Goal: Communication & Community: Share content

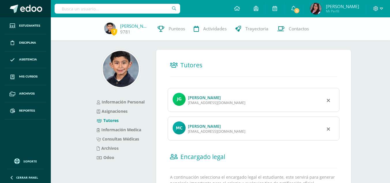
click at [35, 9] on span at bounding box center [31, 9] width 22 height 9
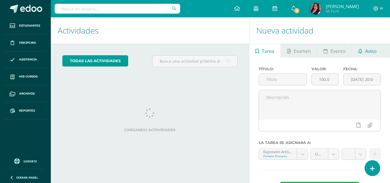
click at [363, 52] on link "Aviso" at bounding box center [367, 51] width 31 height 14
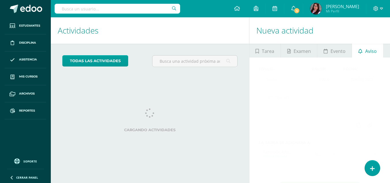
scroll to position [24, 0]
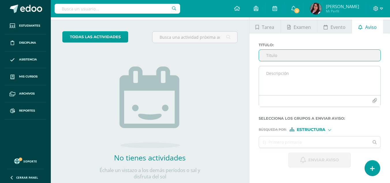
type input "t"
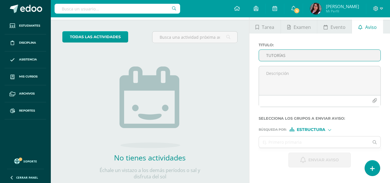
click at [265, 54] on input "TUTORÍAS" at bounding box center [320, 55] width 122 height 11
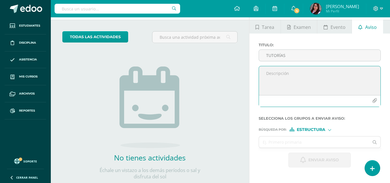
click at [297, 73] on textarea at bounding box center [320, 80] width 122 height 29
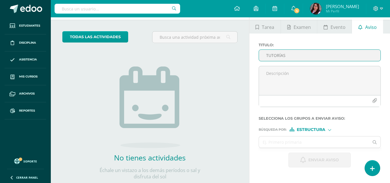
click at [263, 55] on input "TUTORÍAS" at bounding box center [320, 55] width 122 height 11
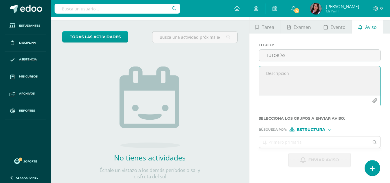
click at [292, 72] on textarea at bounding box center [320, 80] width 122 height 29
click at [267, 55] on input "TUTORÍAS" at bounding box center [320, 55] width 122 height 11
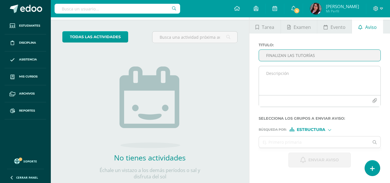
type input "FINALIZAN LAS TUTORÍAS"
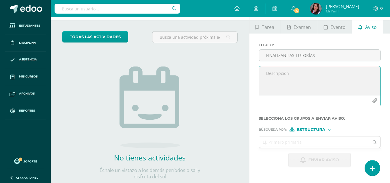
click at [302, 80] on textarea at bounding box center [320, 80] width 122 height 29
click at [297, 73] on textarea at bounding box center [320, 80] width 122 height 29
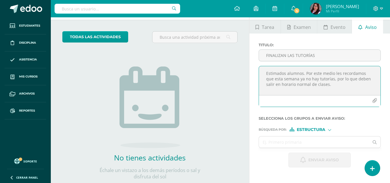
click at [324, 85] on textarea "Estimados alumnos. Por este medio les recordamos que esta semana ya no hay tuto…" at bounding box center [320, 80] width 122 height 29
type textarea "Estimados alumnos. Por este medio les recordamos que esta semana ya no hay tuto…"
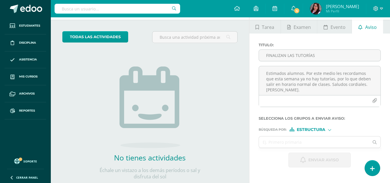
click at [329, 129] on div at bounding box center [329, 129] width 3 height 3
click at [313, 143] on span "Persona" at bounding box center [313, 144] width 21 height 3
click at [313, 142] on input "text" at bounding box center [314, 141] width 110 height 11
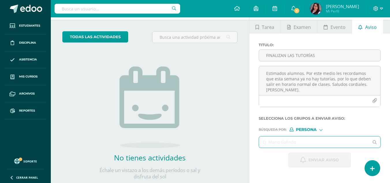
type input "f"
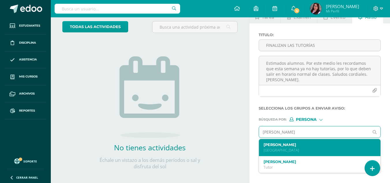
scroll to position [39, 0]
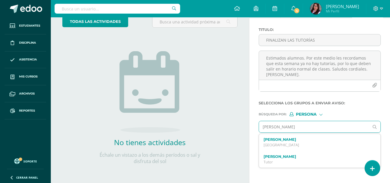
click at [289, 127] on input "[PERSON_NAME]" at bounding box center [314, 126] width 110 height 11
type input "m"
type input "M"
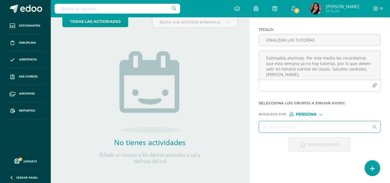
click at [307, 130] on input "text" at bounding box center [314, 126] width 110 height 11
type input "[PERSON_NAME]"
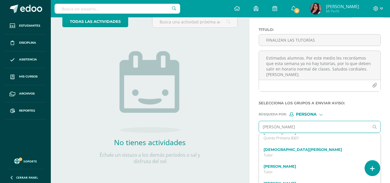
scroll to position [67, 0]
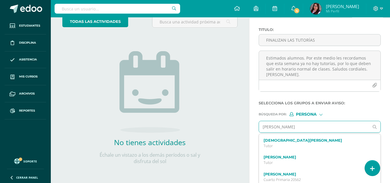
drag, startPoint x: 312, startPoint y: 124, endPoint x: 255, endPoint y: 121, distance: 57.3
click at [255, 121] on div "Titulo : FINALIZAN LAS TUTORÍAS Estimados alumnos. Por este medio les recordamo…" at bounding box center [319, 89] width 141 height 143
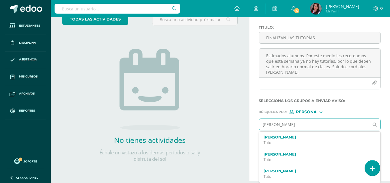
scroll to position [33, 0]
click at [282, 126] on input "[PERSON_NAME]" at bounding box center [314, 124] width 110 height 11
type input "r"
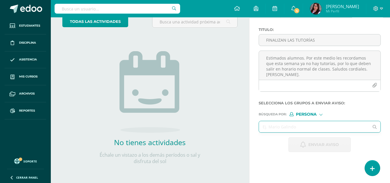
scroll to position [0, 0]
type input "[PERSON_NAME]"
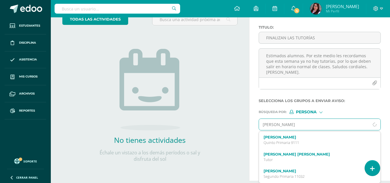
scroll to position [39, 0]
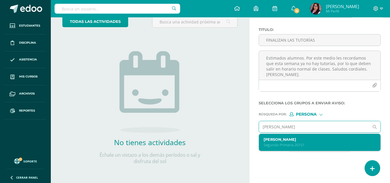
click at [303, 143] on p "Segundo Primaria 20151" at bounding box center [318, 144] width 108 height 5
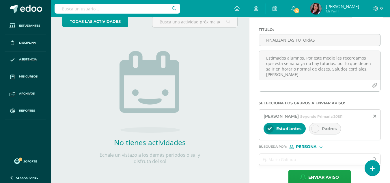
click at [319, 131] on div "Padres" at bounding box center [325, 129] width 32 height 12
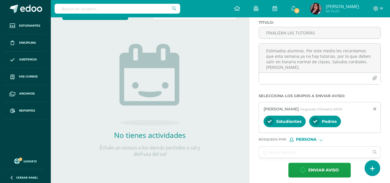
scroll to position [50, 0]
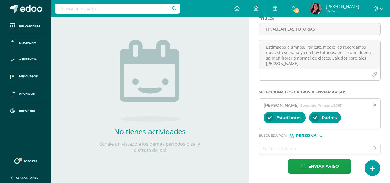
click at [305, 146] on input "text" at bounding box center [314, 148] width 110 height 11
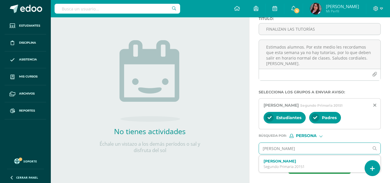
type input "[PERSON_NAME]"
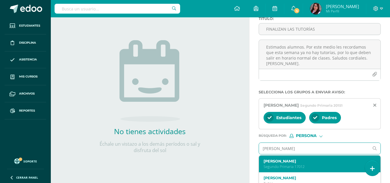
click at [314, 164] on p "Segundo Primaria 17012" at bounding box center [318, 166] width 108 height 5
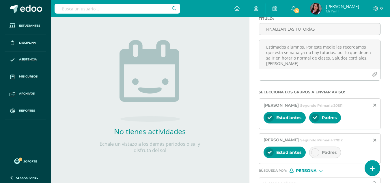
click at [322, 153] on span "Padres" at bounding box center [329, 152] width 15 height 5
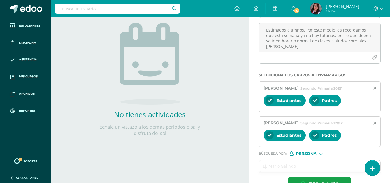
scroll to position [85, 0]
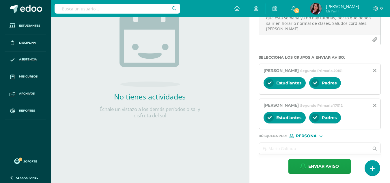
click at [329, 143] on input "text" at bounding box center [314, 148] width 110 height 11
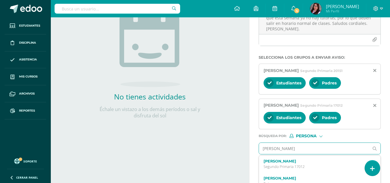
type input "[PERSON_NAME]"
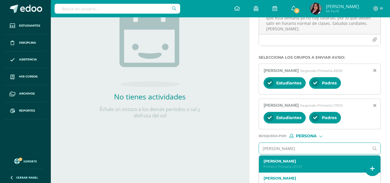
click at [301, 165] on p "Primero Primaria 20131" at bounding box center [318, 166] width 108 height 5
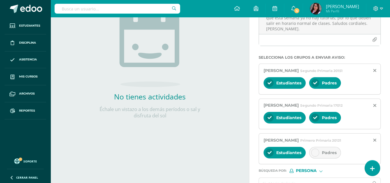
click at [316, 154] on icon at bounding box center [315, 152] width 4 height 4
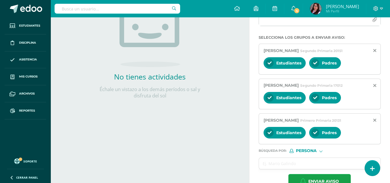
scroll to position [125, 0]
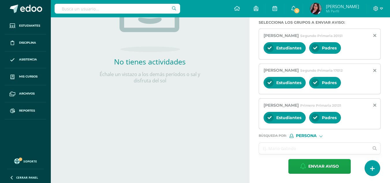
click at [313, 150] on input "text" at bounding box center [314, 148] width 110 height 11
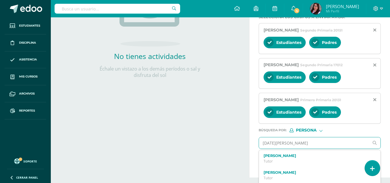
type input "[DATE][PERSON_NAME]"
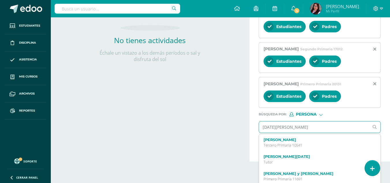
scroll to position [150, 0]
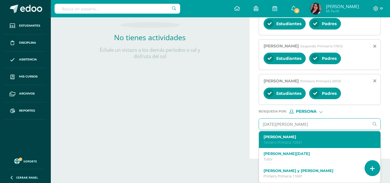
click at [301, 136] on label "[PERSON_NAME]" at bounding box center [318, 137] width 108 height 4
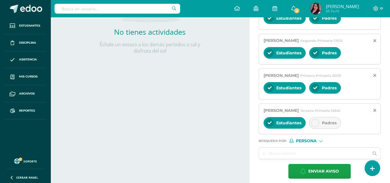
click at [317, 127] on div at bounding box center [315, 123] width 8 height 8
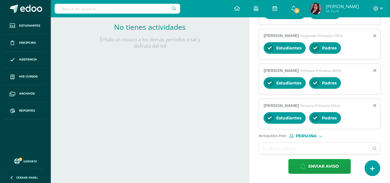
scroll to position [165, 0]
click at [312, 144] on input "text" at bounding box center [314, 148] width 110 height 11
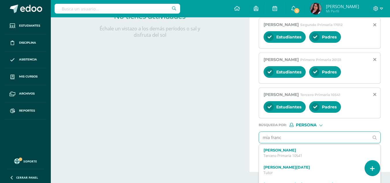
type input "[PERSON_NAME]"
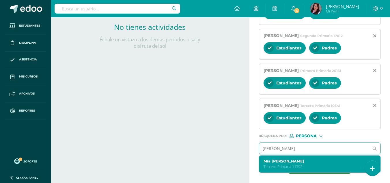
click at [313, 162] on label "Mía [PERSON_NAME]" at bounding box center [318, 161] width 108 height 4
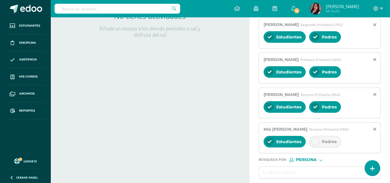
click at [333, 144] on span "Padres" at bounding box center [329, 141] width 15 height 5
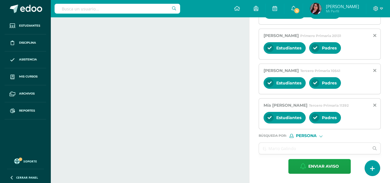
scroll to position [200, 0]
click at [330, 148] on input "text" at bounding box center [314, 148] width 110 height 11
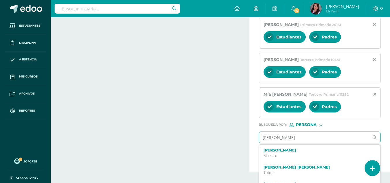
type input "[PERSON_NAME]"
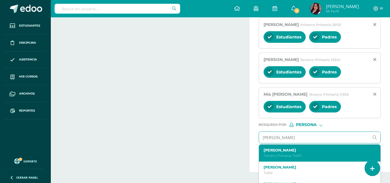
click at [288, 158] on p "Tercero Primaria 15091" at bounding box center [318, 155] width 108 height 5
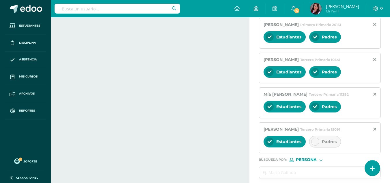
click at [325, 144] on span "Padres" at bounding box center [329, 141] width 15 height 5
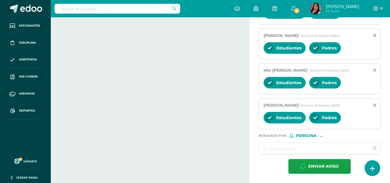
scroll to position [235, 0]
click at [323, 145] on input "text" at bounding box center [314, 148] width 110 height 11
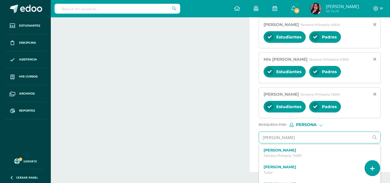
type input "[PERSON_NAME]"
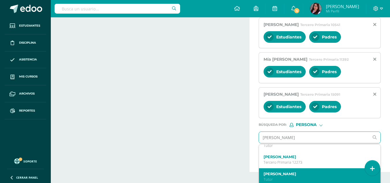
scroll to position [0, 0]
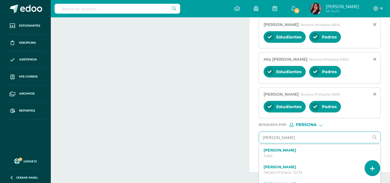
click at [301, 174] on div "[PERSON_NAME] Tercero Primaria 12273" at bounding box center [320, 169] width 122 height 17
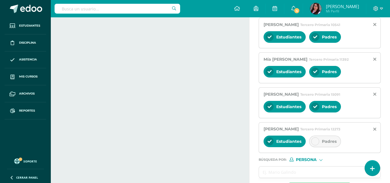
click at [322, 144] on span "Padres" at bounding box center [329, 141] width 15 height 5
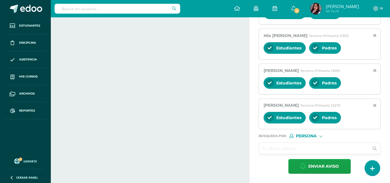
scroll to position [270, 0]
click at [321, 148] on input "text" at bounding box center [314, 148] width 110 height 11
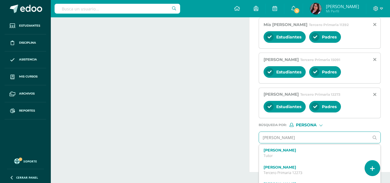
type input "[PERSON_NAME]"
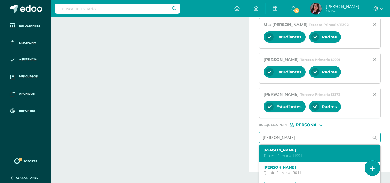
click at [322, 152] on label "[PERSON_NAME]" at bounding box center [318, 150] width 108 height 4
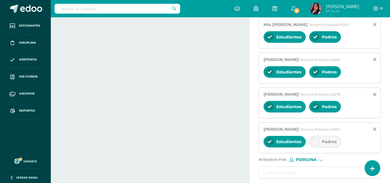
click at [326, 144] on span "Padres" at bounding box center [329, 141] width 15 height 5
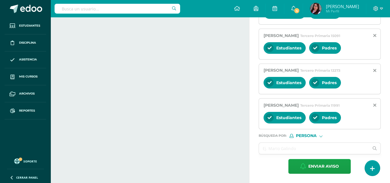
scroll to position [310, 0]
click at [330, 144] on input "text" at bounding box center [314, 148] width 110 height 11
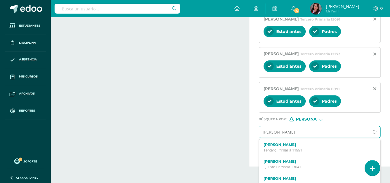
type input "[PERSON_NAME]"
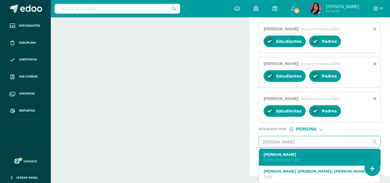
click at [312, 156] on label "[PERSON_NAME]" at bounding box center [318, 154] width 108 height 4
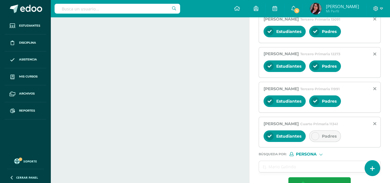
click at [323, 139] on span "Padres" at bounding box center [329, 135] width 15 height 5
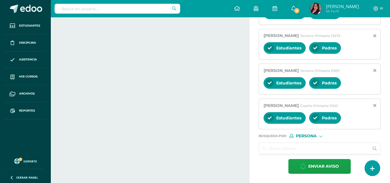
scroll to position [345, 0]
click at [326, 152] on input "text" at bounding box center [314, 148] width 110 height 11
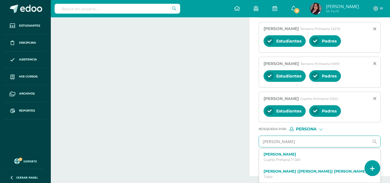
type input "[PERSON_NAME]"
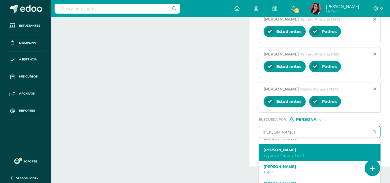
scroll to position [0, 0]
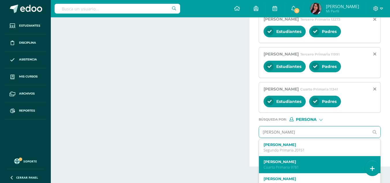
click at [303, 169] on p "Cuarto Primaria 9781" at bounding box center [318, 167] width 108 height 5
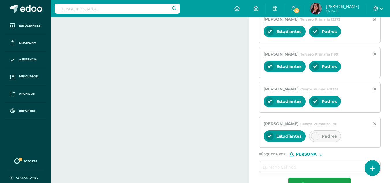
click at [327, 139] on span "Padres" at bounding box center [329, 135] width 15 height 5
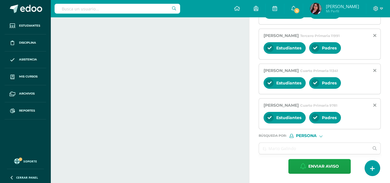
scroll to position [380, 0]
click at [327, 148] on input "text" at bounding box center [314, 148] width 110 height 11
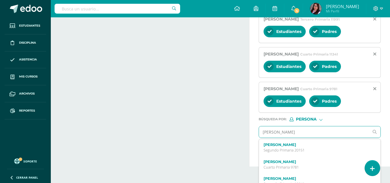
type input "[PERSON_NAME]"
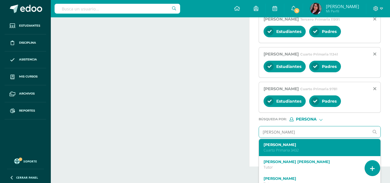
click at [297, 152] on p "Cuarto Primaria 3432" at bounding box center [318, 150] width 108 height 5
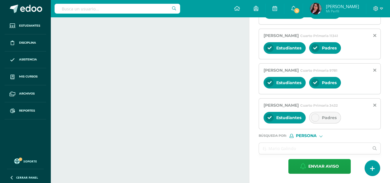
scroll to position [409, 0]
click at [329, 119] on div "Padres" at bounding box center [325, 118] width 32 height 12
click at [323, 151] on input "text" at bounding box center [314, 148] width 110 height 11
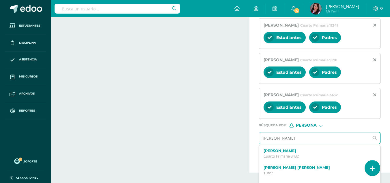
type input "[PERSON_NAME]"
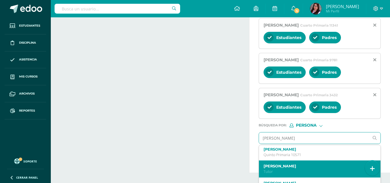
scroll to position [0, 0]
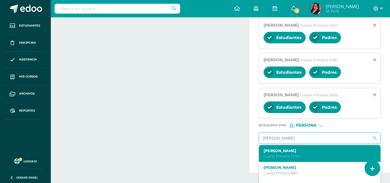
click at [308, 159] on p "Cuarto Primaria 11921" at bounding box center [318, 156] width 108 height 5
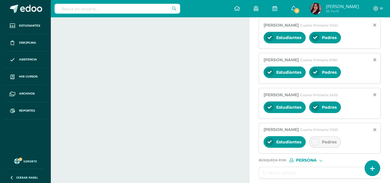
click at [323, 144] on span "Padres" at bounding box center [329, 141] width 15 height 5
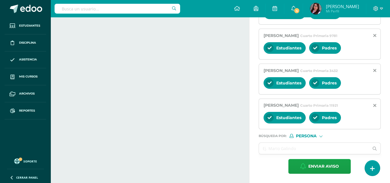
click at [333, 150] on input "text" at bounding box center [314, 148] width 110 height 11
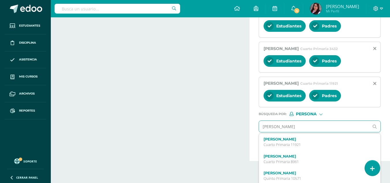
type input "[PERSON_NAME]"
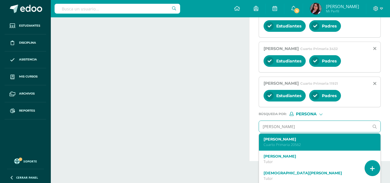
click at [306, 141] on label "[PERSON_NAME]" at bounding box center [318, 139] width 108 height 4
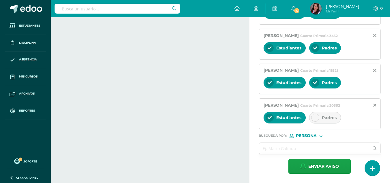
scroll to position [490, 0]
click at [332, 119] on span "Padres" at bounding box center [329, 117] width 15 height 5
click at [303, 143] on input "text" at bounding box center [314, 148] width 110 height 11
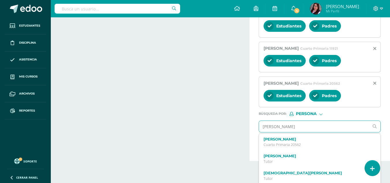
type input "[PERSON_NAME]"
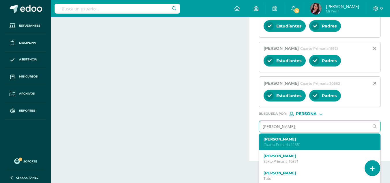
click at [309, 141] on label "[PERSON_NAME]" at bounding box center [318, 139] width 108 height 4
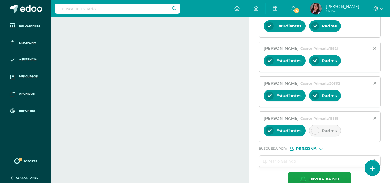
click at [317, 136] on div "Padres" at bounding box center [325, 131] width 32 height 12
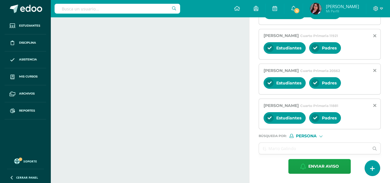
scroll to position [525, 0]
click at [316, 149] on input "text" at bounding box center [314, 148] width 110 height 11
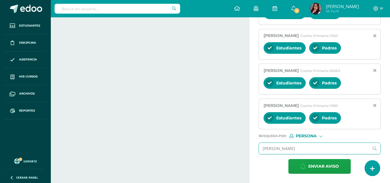
type input "[PERSON_NAME]"
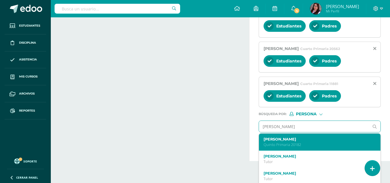
click at [304, 147] on p "Quinto Primaria 20182" at bounding box center [318, 144] width 108 height 5
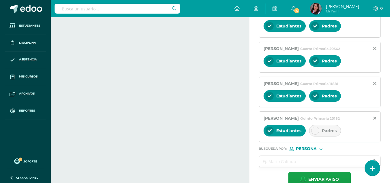
click at [311, 136] on div "Padres" at bounding box center [325, 131] width 32 height 12
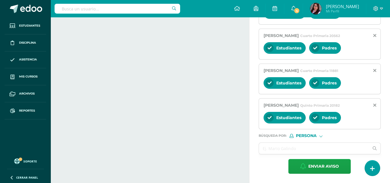
scroll to position [560, 0]
click at [312, 150] on input "text" at bounding box center [314, 148] width 110 height 11
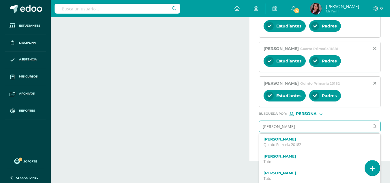
type input "[PERSON_NAME]"
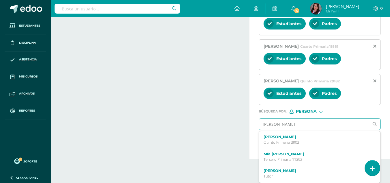
scroll to position [584, 0]
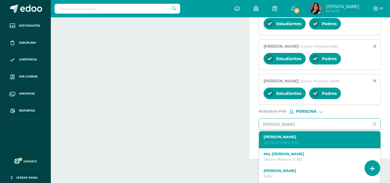
click at [307, 141] on p "Quinto Primaria 3903" at bounding box center [318, 142] width 108 height 5
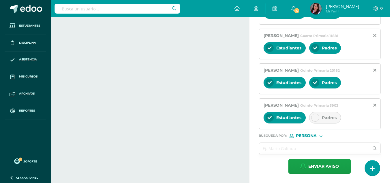
drag, startPoint x: 340, startPoint y: 112, endPoint x: 332, endPoint y: 133, distance: 22.7
click at [340, 112] on div "[PERSON_NAME] Quinto Primaria 3903 Estudiantes Padres" at bounding box center [320, 113] width 122 height 31
click at [331, 129] on div "[PERSON_NAME] Quinto Primaria 3903 Estudiantes Padres" at bounding box center [320, 113] width 122 height 31
click at [329, 120] on span "Padres" at bounding box center [329, 117] width 15 height 5
click at [315, 154] on input "text" at bounding box center [314, 148] width 110 height 11
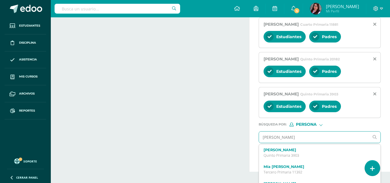
type input "[PERSON_NAME]"
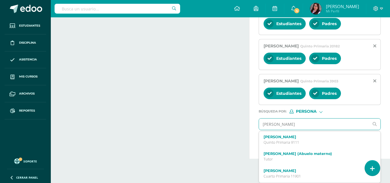
scroll to position [619, 0]
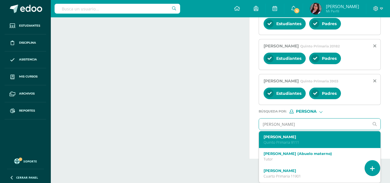
click at [291, 143] on p "Quinto Primaria 9111" at bounding box center [318, 142] width 108 height 5
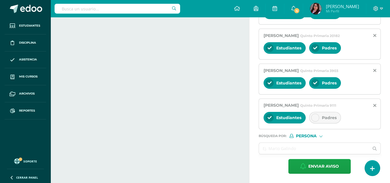
click at [314, 123] on div "Padres" at bounding box center [325, 118] width 32 height 12
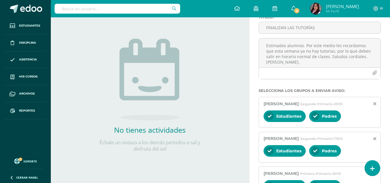
scroll to position [0, 0]
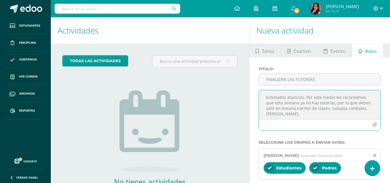
drag, startPoint x: 327, startPoint y: 109, endPoint x: 345, endPoint y: 108, distance: 18.2
click at [344, 108] on textarea "Estimados alumnos. Por este medio les recordamos que esta semana ya no hay tuto…" at bounding box center [320, 104] width 122 height 29
click at [328, 112] on textarea "Estimados alumnos. Por este medio les recordamos que esta semana ya no hay tuto…" at bounding box center [320, 104] width 122 height 29
drag, startPoint x: 327, startPoint y: 109, endPoint x: 356, endPoint y: 106, distance: 29.7
click at [356, 106] on textarea "Estimados alumnos. Por este medio les recordamos que esta semana ya no hay tuto…" at bounding box center [320, 104] width 122 height 29
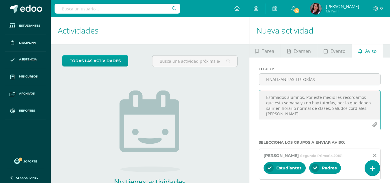
click at [307, 118] on textarea "Estimados alumnos. Por este medio les recordamos que esta semana ya no hay tuto…" at bounding box center [320, 104] width 122 height 29
drag, startPoint x: 273, startPoint y: 109, endPoint x: 353, endPoint y: 99, distance: 80.9
click at [353, 99] on textarea "Estimados alumnos. Por este medio les recordamos que esta semana ya no hay tuto…" at bounding box center [320, 104] width 122 height 29
click at [364, 105] on textarea "Estimados alumnos. Por este medio les recordamos que esta semana ya no hay tuto…" at bounding box center [320, 104] width 122 height 29
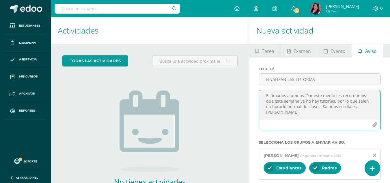
click at [315, 113] on textarea "Estimados alumnos. Por este medio les recordamos que esta semana ya no hay tuto…" at bounding box center [320, 104] width 122 height 29
click at [321, 108] on textarea "Estimados alumnos. Por este medio les recordamos que esta semana ya no hay tuto…" at bounding box center [320, 104] width 122 height 29
click at [275, 112] on textarea "Estimados alumnos. Por este medio les recordamos que esta semana ya no hay tuto…" at bounding box center [320, 104] width 122 height 29
click at [342, 115] on textarea "Estimados alumnos. Por este medio les recordamos que esta semana ya no hay tuto…" at bounding box center [320, 104] width 122 height 29
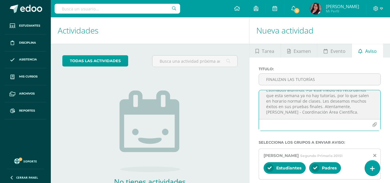
scroll to position [0, 0]
drag, startPoint x: 338, startPoint y: 111, endPoint x: 240, endPoint y: 71, distance: 106.0
click at [286, 104] on textarea "Estimados alumnos. Por este medio les recordamos que esta semana ya no hay tuto…" at bounding box center [320, 104] width 122 height 29
click at [318, 103] on textarea "Estimados alumnos. Por este medio les recordamos que esta semana ya no hay tuto…" at bounding box center [320, 104] width 122 height 29
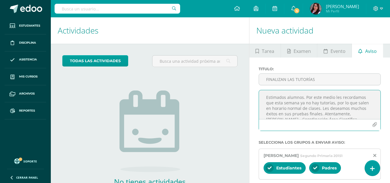
click at [317, 103] on textarea "Estimados alumnos. Por este medio les recordamos que esta semana ya no hay tuto…" at bounding box center [320, 104] width 122 height 29
click at [281, 116] on textarea "Estimados alumnos. Por este medio les recordamos que esta semana ya no habrán t…" at bounding box center [320, 104] width 122 height 29
click at [291, 115] on textarea "Estimados alumnos. Por este medio les recordamos que esta semana ya no habrán t…" at bounding box center [320, 104] width 122 height 29
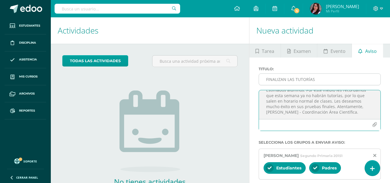
type textarea "Estimados alumnos. Por este medio les recordamos que esta semana ya no habrán t…"
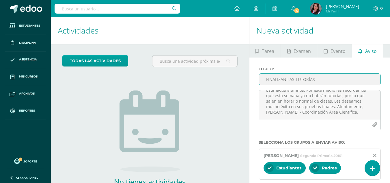
click at [286, 81] on input "FINALIZAN LAS TUTORÍAS" at bounding box center [320, 79] width 122 height 11
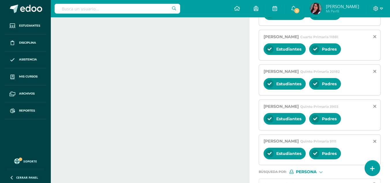
scroll to position [629, 0]
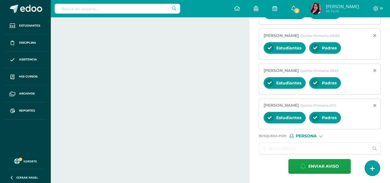
type input "FINALIZARON LAS TUTORÍAS"
click at [296, 145] on input "text" at bounding box center [314, 148] width 110 height 11
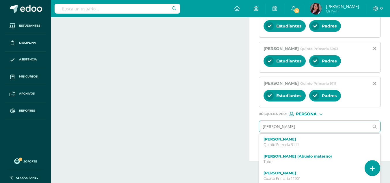
type input "[PERSON_NAME]"
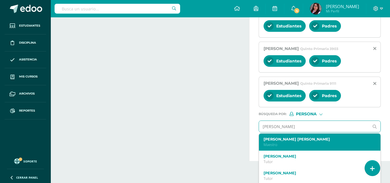
click at [289, 147] on p "Maestro" at bounding box center [318, 144] width 108 height 5
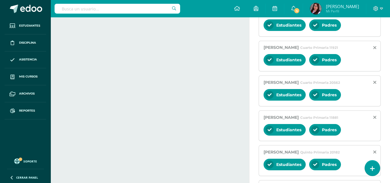
scroll to position [647, 0]
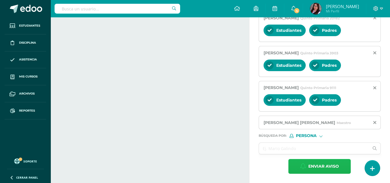
click at [322, 166] on span "Enviar aviso" at bounding box center [323, 166] width 31 height 14
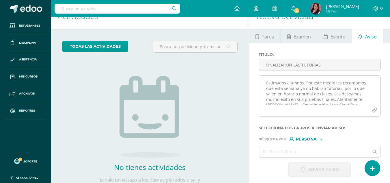
scroll to position [0, 0]
